Goal: Task Accomplishment & Management: Manage account settings

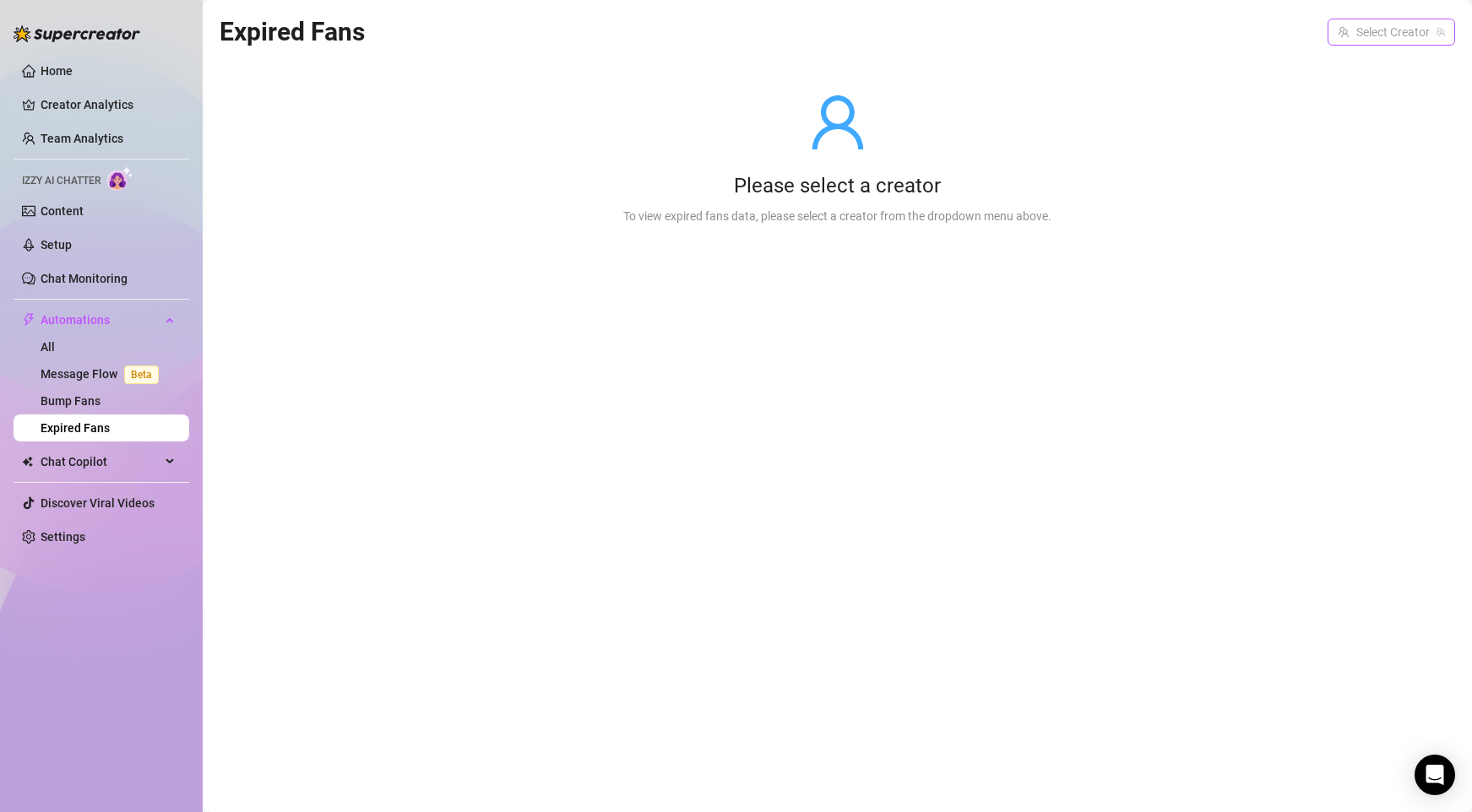
click at [1407, 27] on input "search" at bounding box center [1384, 32] width 92 height 25
click at [1091, 55] on div "Please select a creator To view expired fans data, please select a creator from…" at bounding box center [837, 158] width 1236 height 215
click at [86, 107] on link "Creator Analytics" at bounding box center [108, 105] width 135 height 27
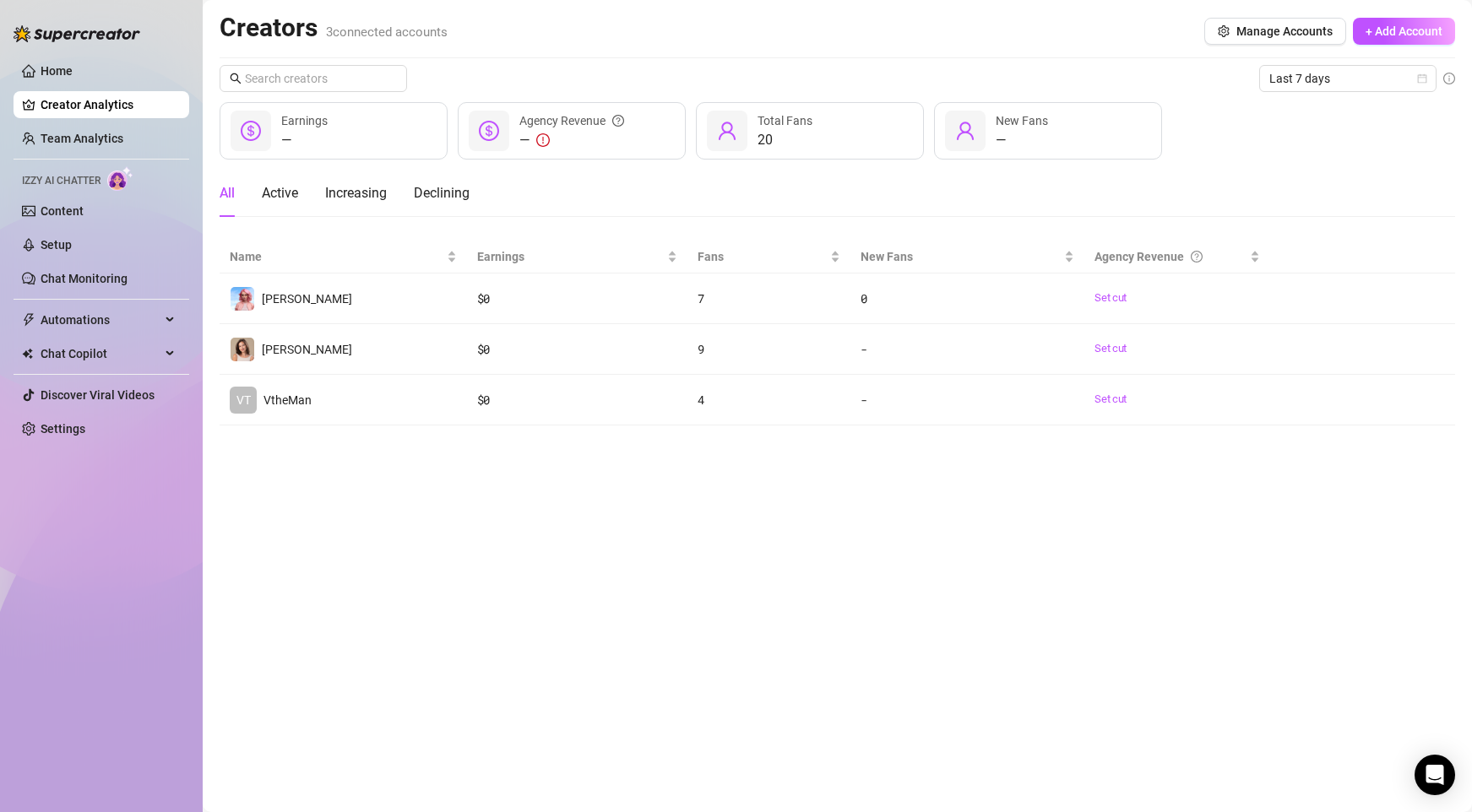
click at [855, 41] on div "Creators 3 connected accounts Manage Accounts + Add Account" at bounding box center [837, 31] width 1236 height 39
click at [83, 208] on link "Content" at bounding box center [62, 211] width 43 height 14
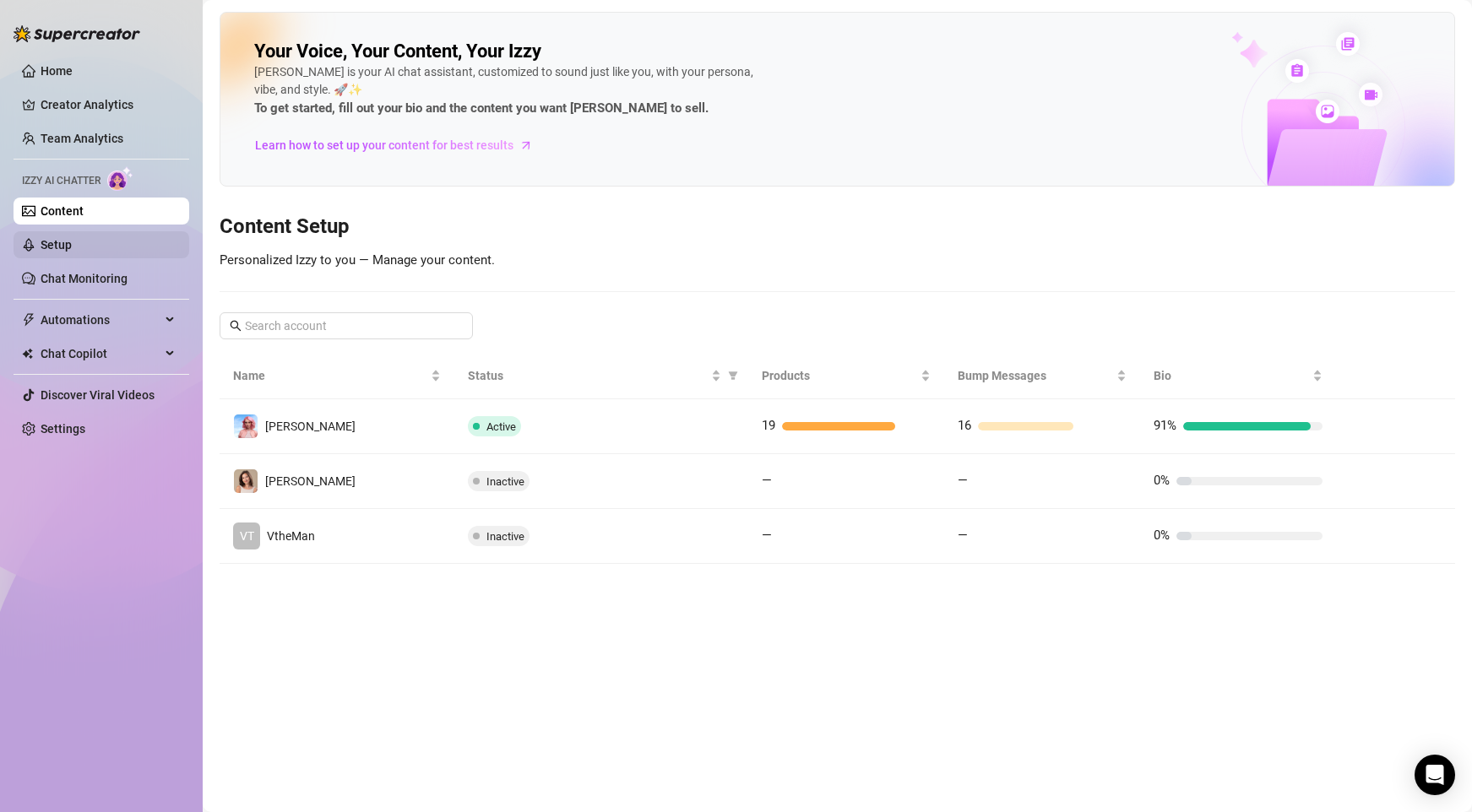
click at [72, 241] on link "Setup" at bounding box center [56, 244] width 32 height 14
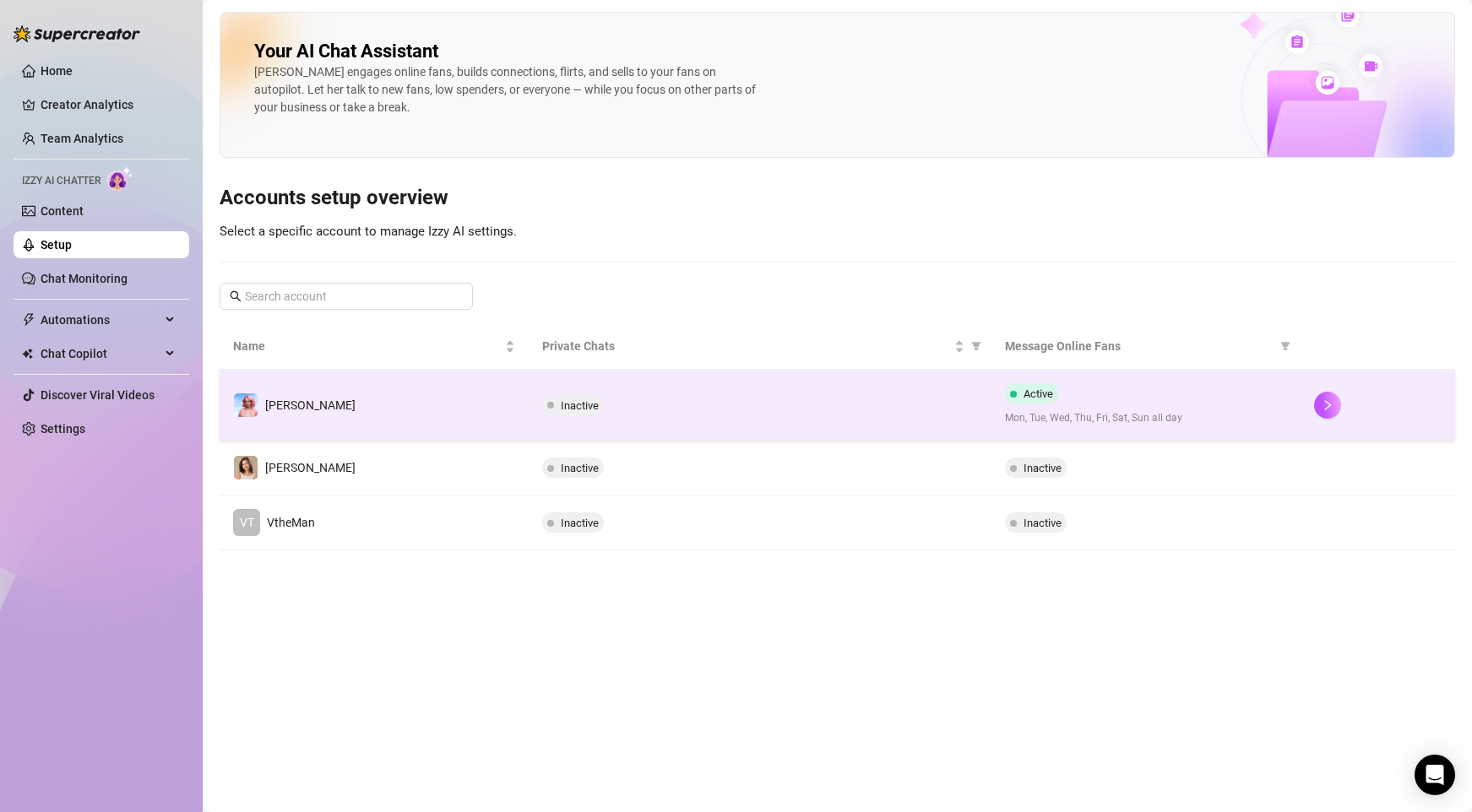
click at [777, 410] on div "Inactive" at bounding box center [760, 406] width 436 height 20
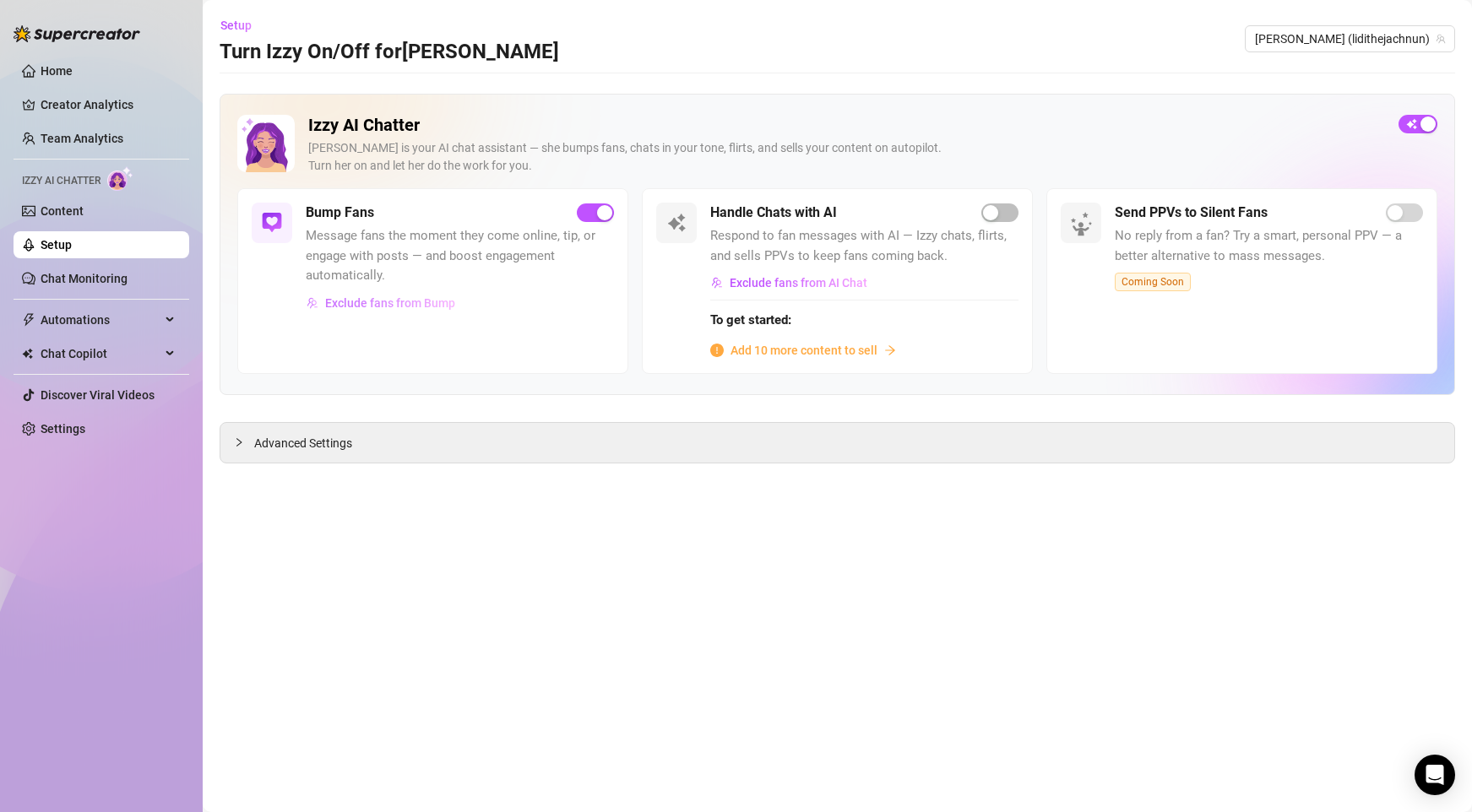
click at [402, 307] on span "Exclude fans from Bump" at bounding box center [390, 302] width 130 height 14
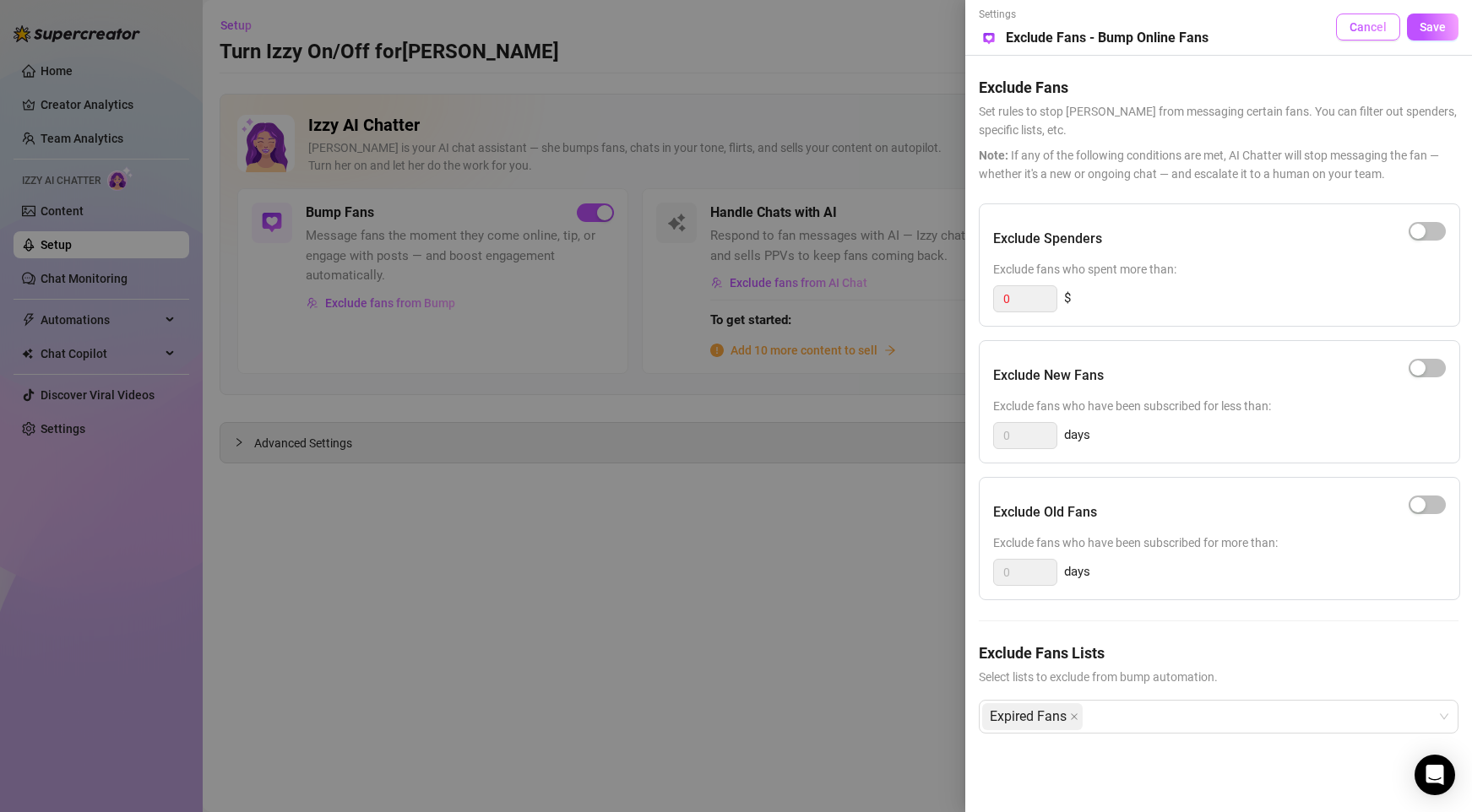
click at [1366, 20] on span "Cancel" at bounding box center [1368, 26] width 37 height 14
